Goal: Information Seeking & Learning: Learn about a topic

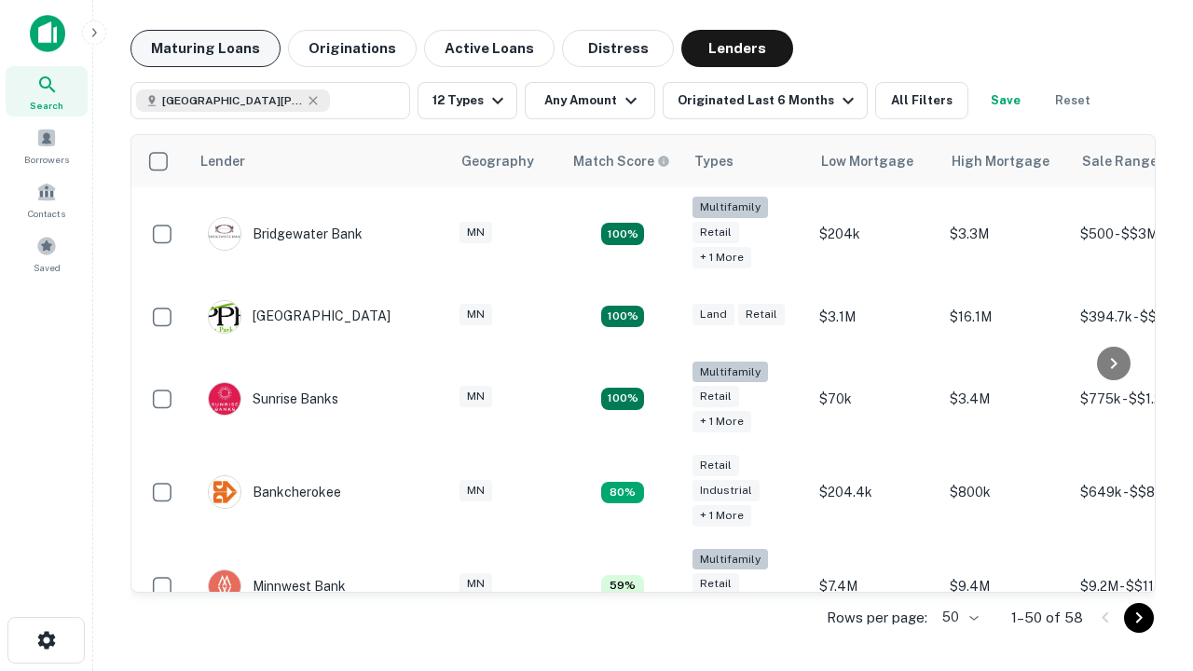
click at [205, 48] on button "Maturing Loans" at bounding box center [205, 48] width 150 height 37
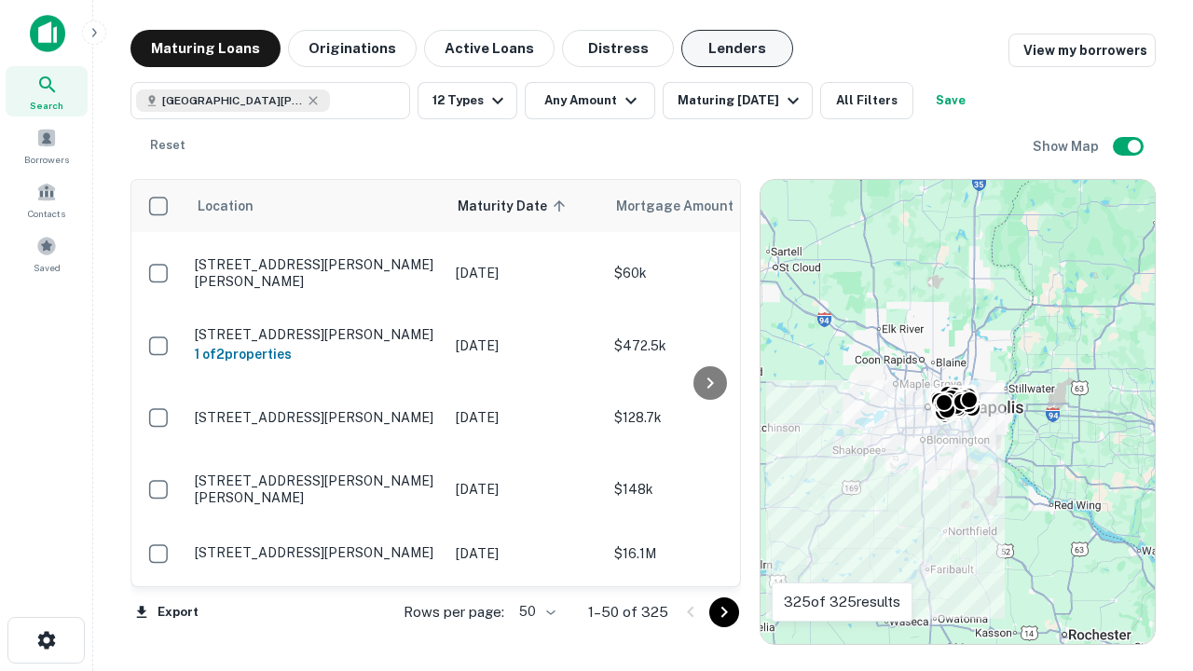
click at [737, 48] on button "Lenders" at bounding box center [737, 48] width 112 height 37
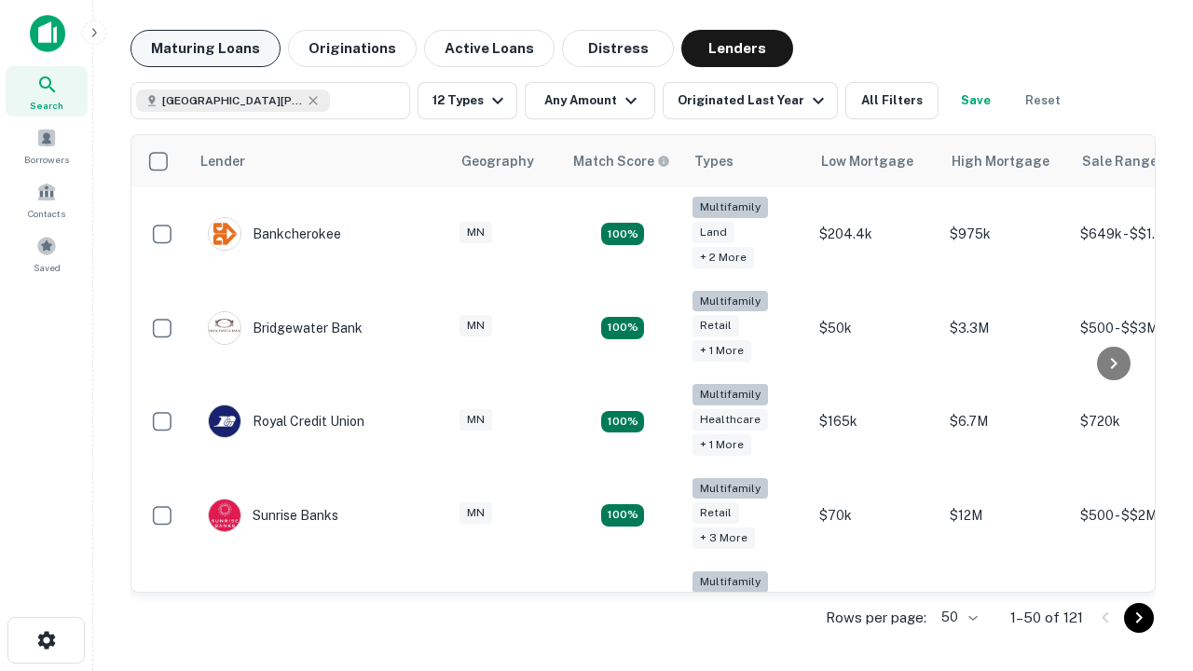
click at [205, 48] on button "Maturing Loans" at bounding box center [205, 48] width 150 height 37
